Goal: Navigation & Orientation: Find specific page/section

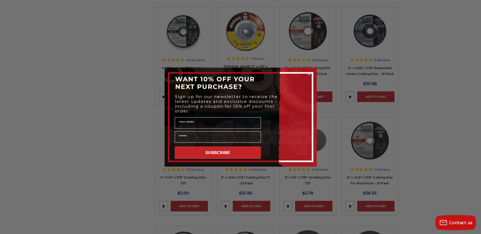
scroll to position [837, 0]
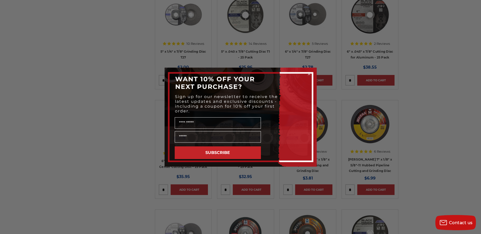
click at [308, 74] on circle "Close dialog" at bounding box center [309, 74] width 5 height 5
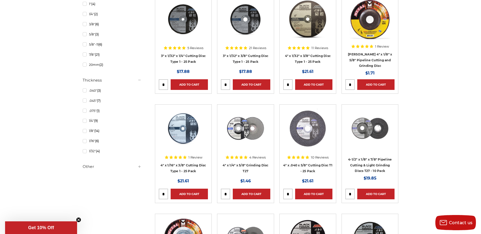
scroll to position [232, 0]
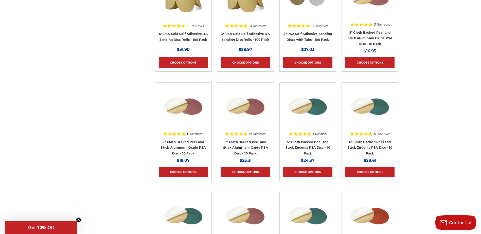
scroll to position [2005, 0]
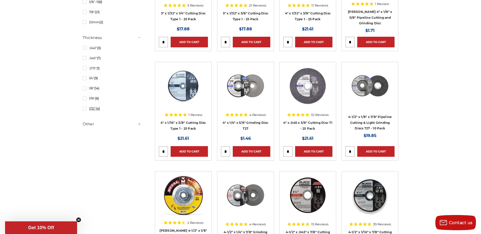
scroll to position [330, 0]
